Goal: Navigation & Orientation: Find specific page/section

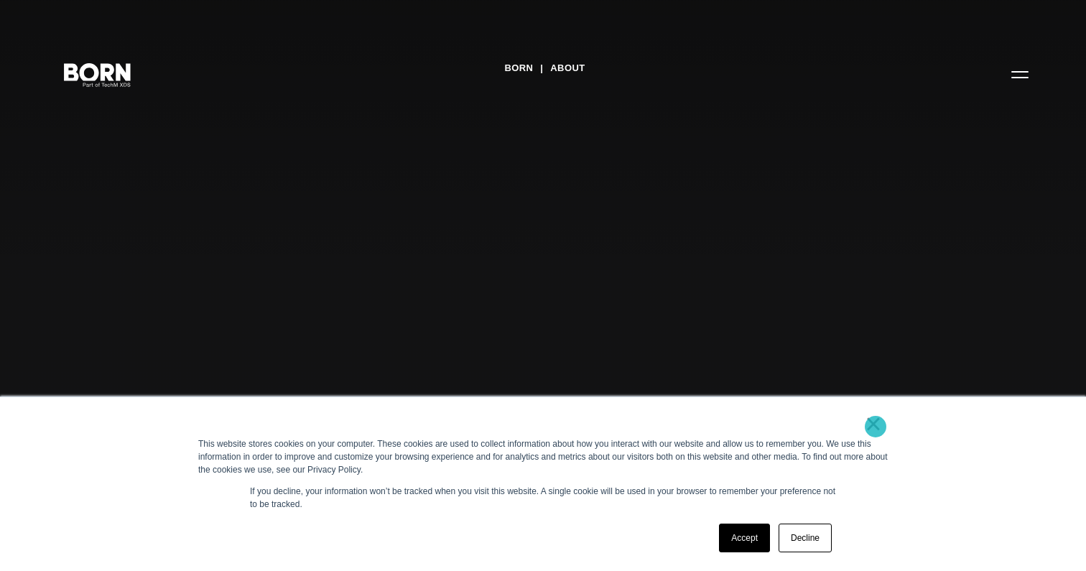
click at [875, 427] on link "×" at bounding box center [873, 423] width 17 height 13
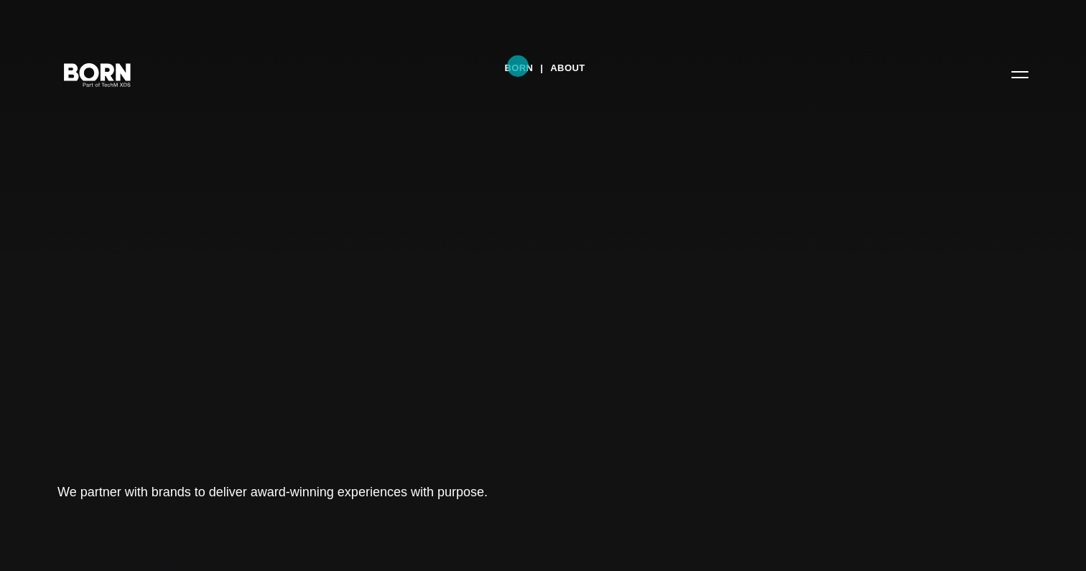
click at [518, 66] on link "BORN" at bounding box center [518, 68] width 29 height 22
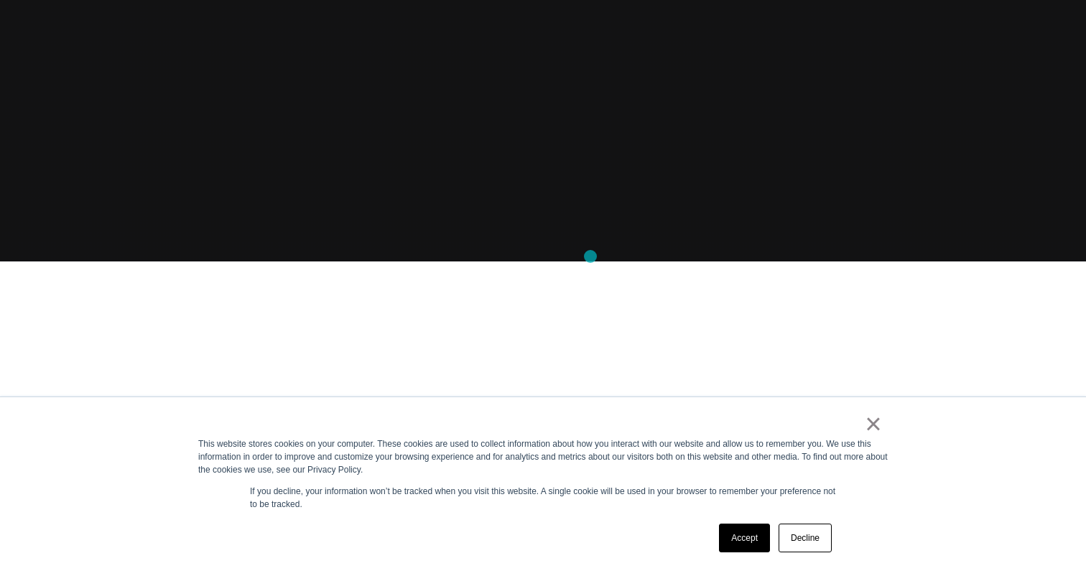
scroll to position [407, 0]
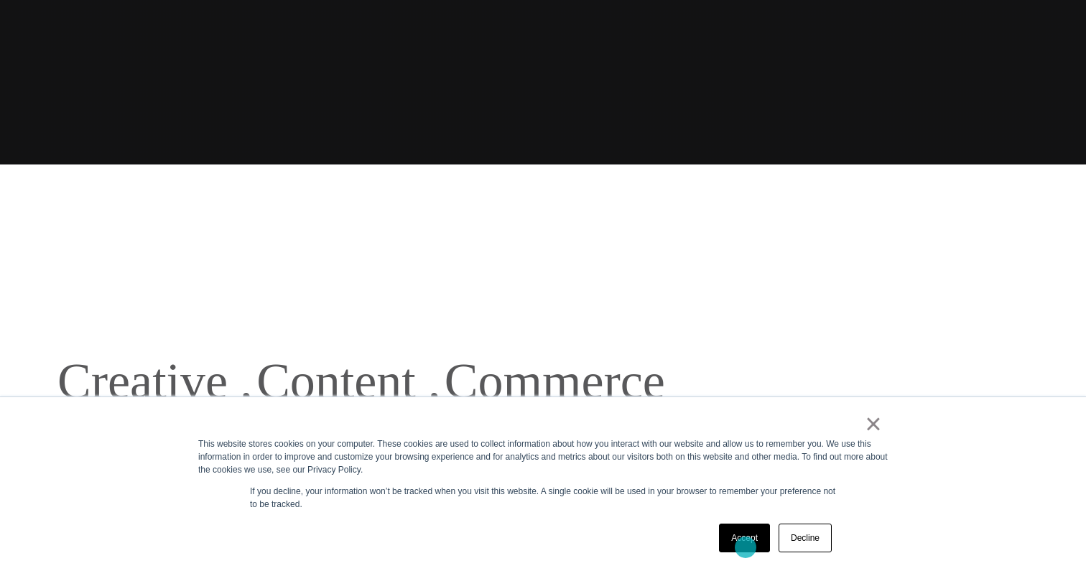
click at [745, 547] on link "Accept" at bounding box center [744, 538] width 51 height 29
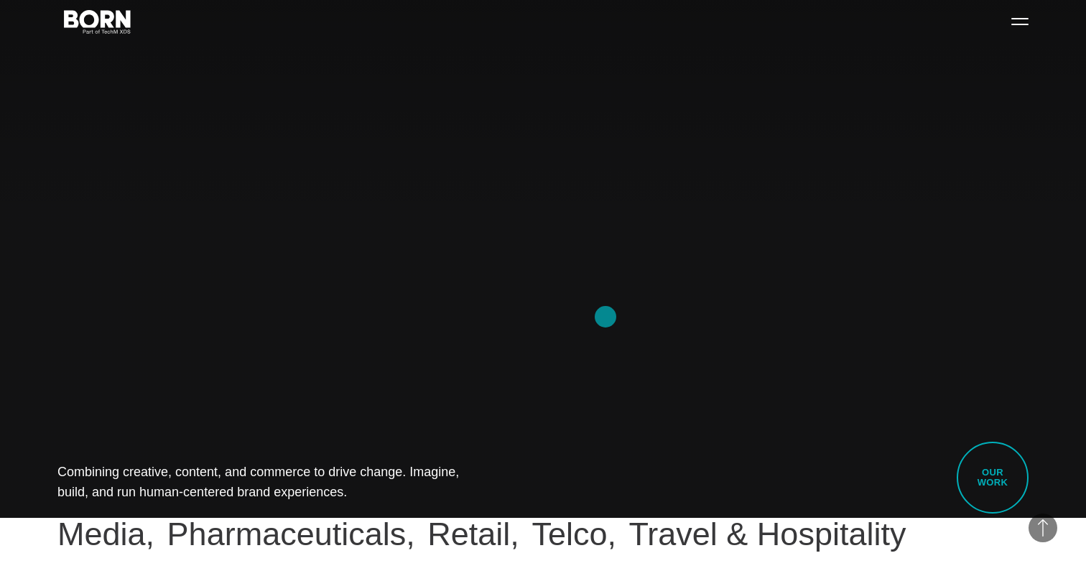
scroll to position [0, 0]
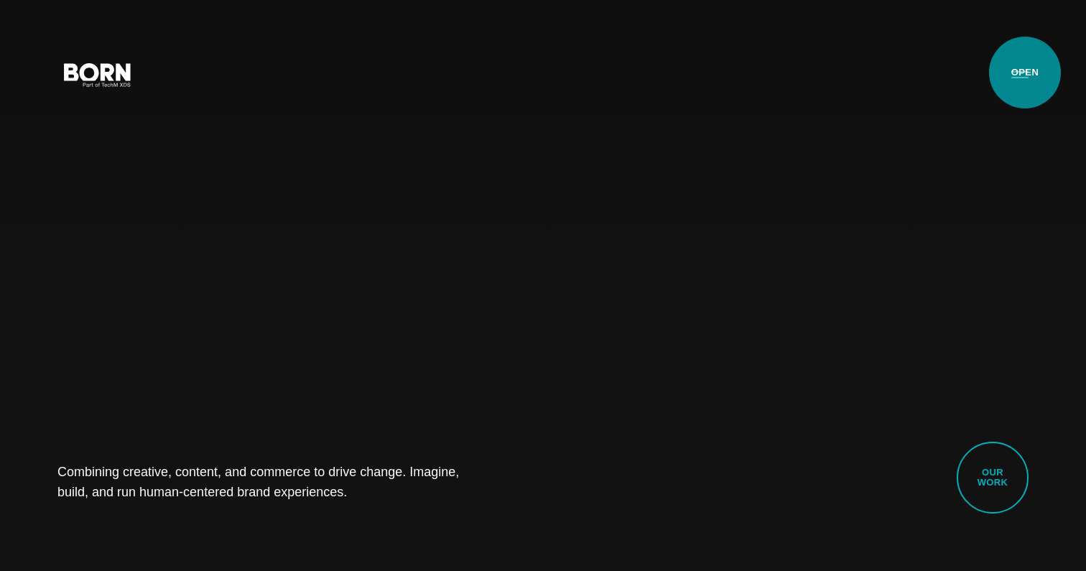
click at [1025, 73] on button "Primary Menu" at bounding box center [1020, 74] width 34 height 30
